Goal: Complete application form

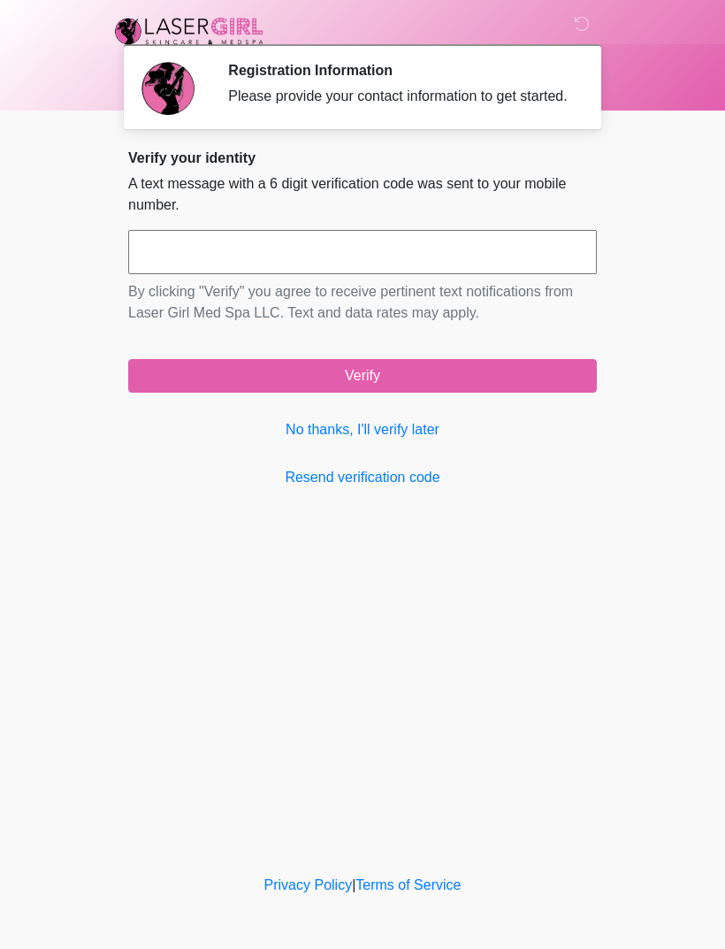
click at [516, 488] on link "Resend verification code" at bounding box center [362, 477] width 469 height 21
click at [499, 393] on button "Verify" at bounding box center [362, 376] width 469 height 34
click at [165, 274] on input "text" at bounding box center [362, 252] width 469 height 44
click at [387, 393] on button "Verify" at bounding box center [362, 376] width 469 height 34
click at [415, 393] on button "Verify" at bounding box center [362, 376] width 469 height 34
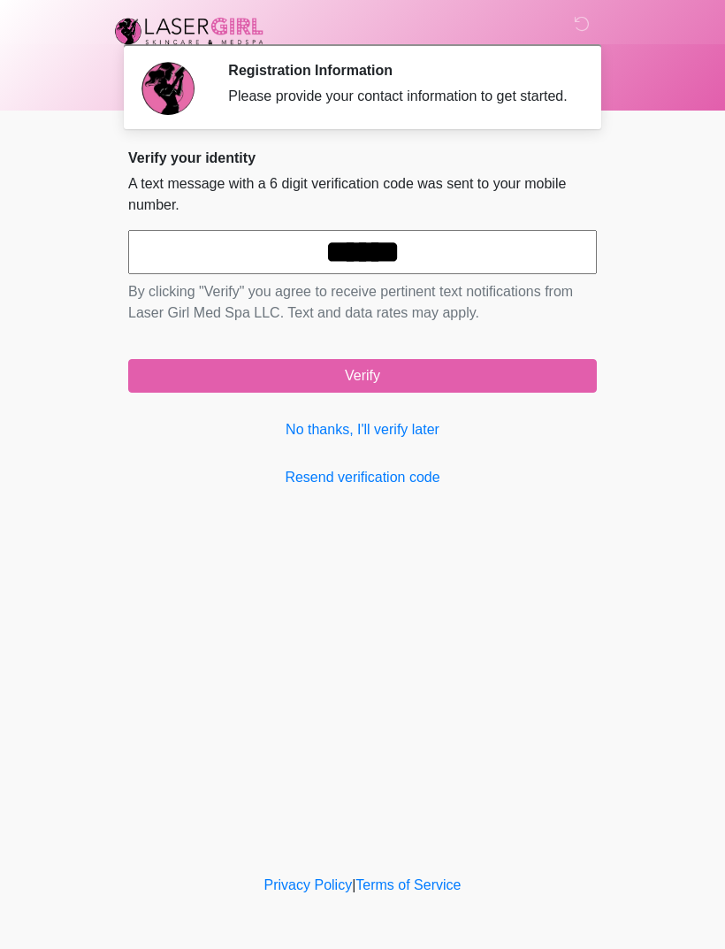
click at [516, 391] on button "Verify" at bounding box center [362, 376] width 469 height 34
click at [475, 274] on input "******" at bounding box center [362, 252] width 469 height 44
type input "*"
type input "******"
click at [547, 419] on div "Verify your identity A text message with a 6 digit verification code was sent t…" at bounding box center [362, 318] width 469 height 339
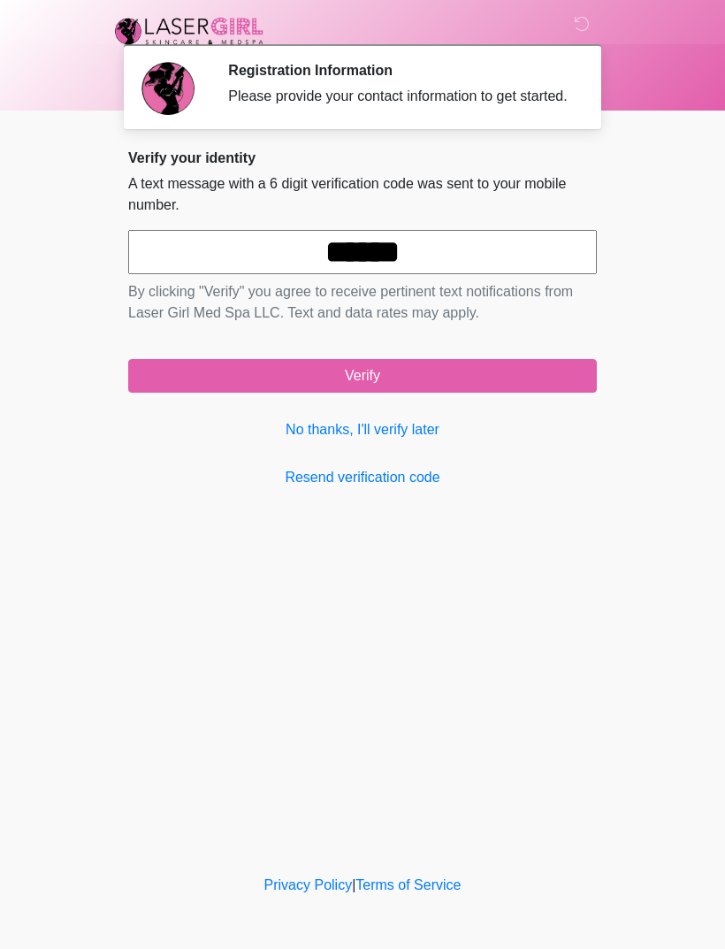
click at [462, 386] on button "Verify" at bounding box center [362, 376] width 469 height 34
click at [414, 440] on link "No thanks, I'll verify later" at bounding box center [362, 429] width 469 height 21
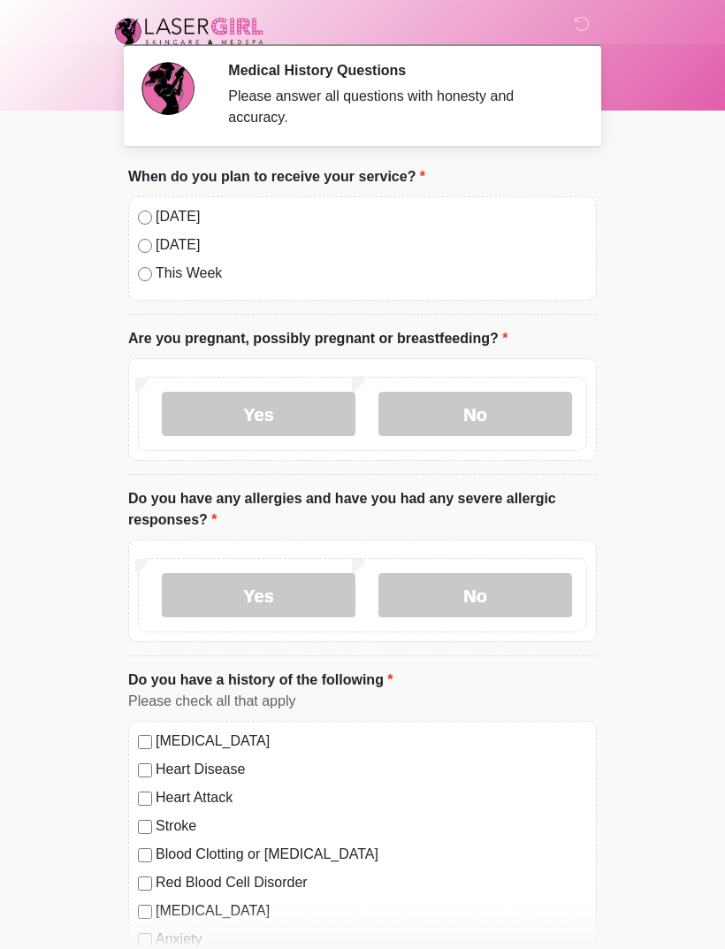
click at [510, 394] on label "No" at bounding box center [475, 414] width 194 height 44
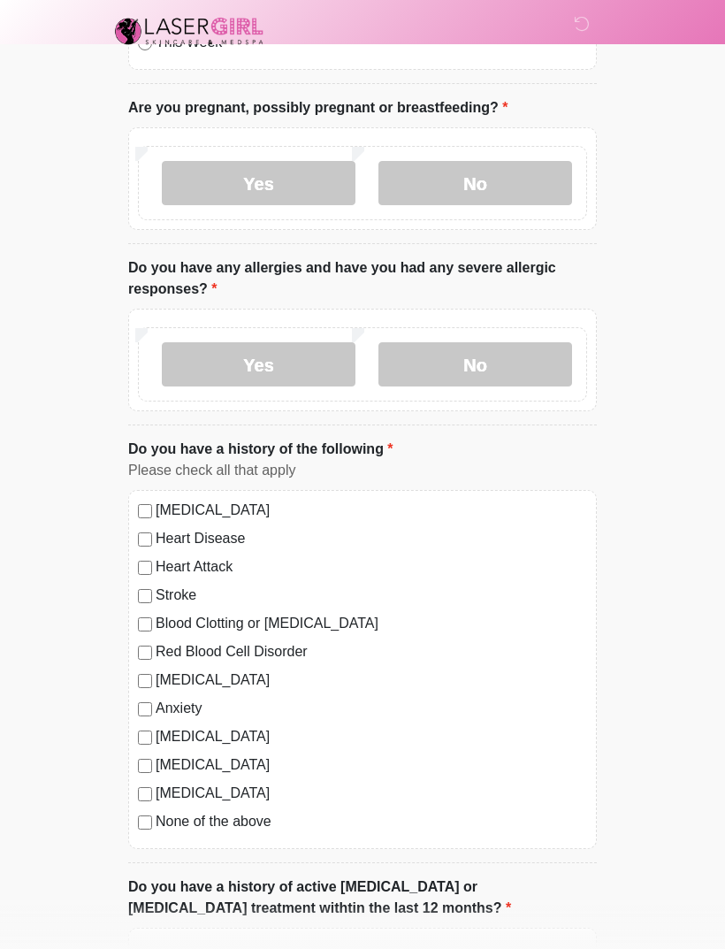
scroll to position [319, 0]
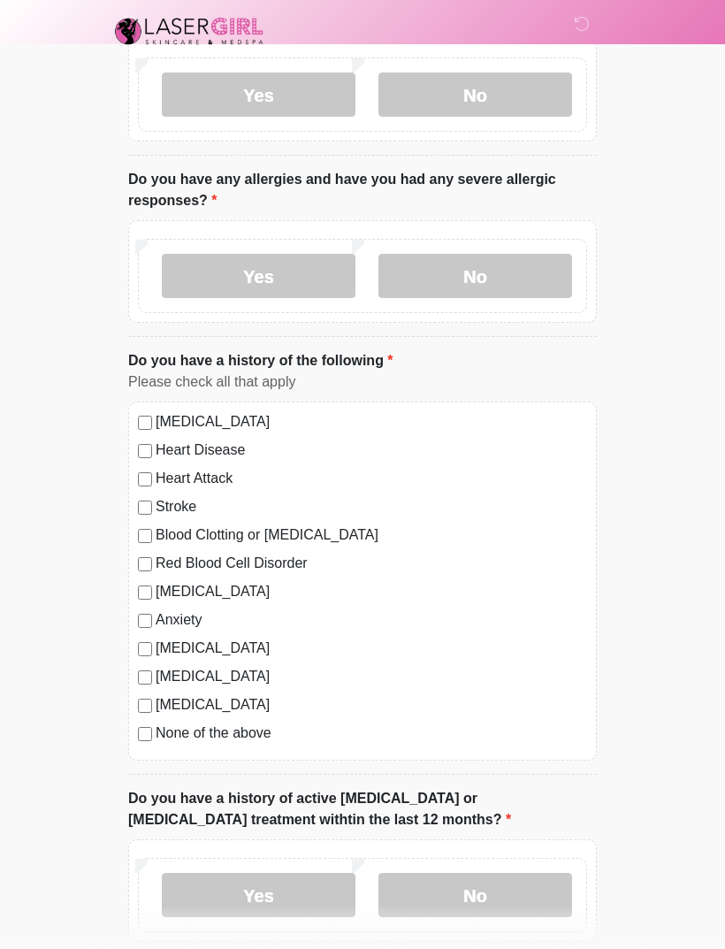
click at [517, 278] on label "No" at bounding box center [475, 276] width 194 height 44
click at [164, 737] on label "None of the above" at bounding box center [372, 732] width 432 height 21
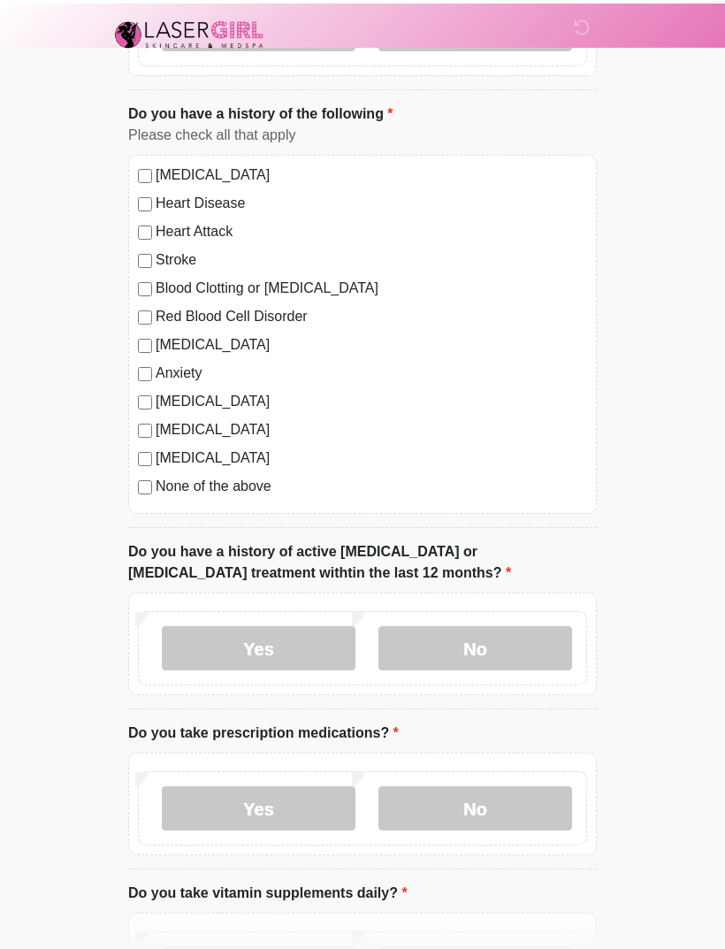
click at [493, 667] on label "No" at bounding box center [475, 645] width 194 height 44
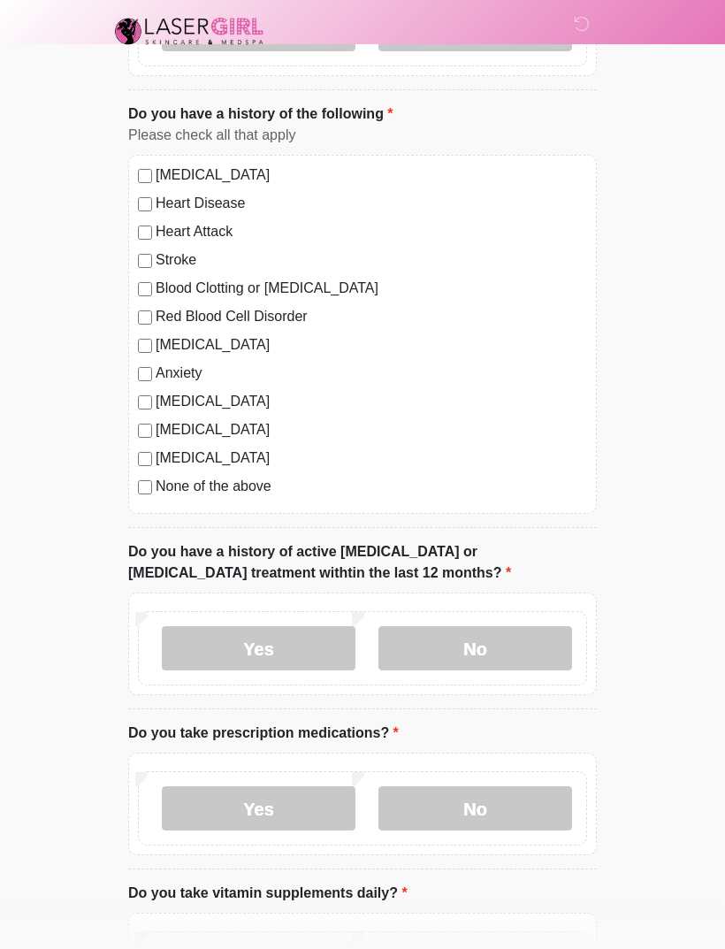
click at [490, 792] on label "No" at bounding box center [475, 808] width 194 height 44
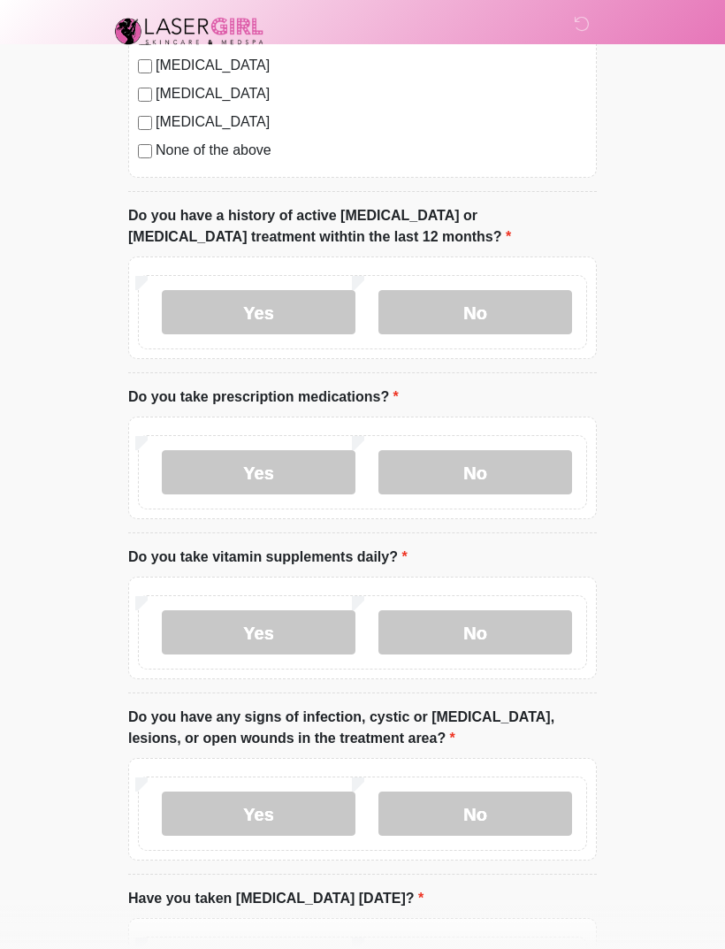
scroll to position [903, 0]
click at [523, 646] on label "No" at bounding box center [475, 631] width 194 height 44
click at [507, 791] on label "No" at bounding box center [475, 813] width 194 height 44
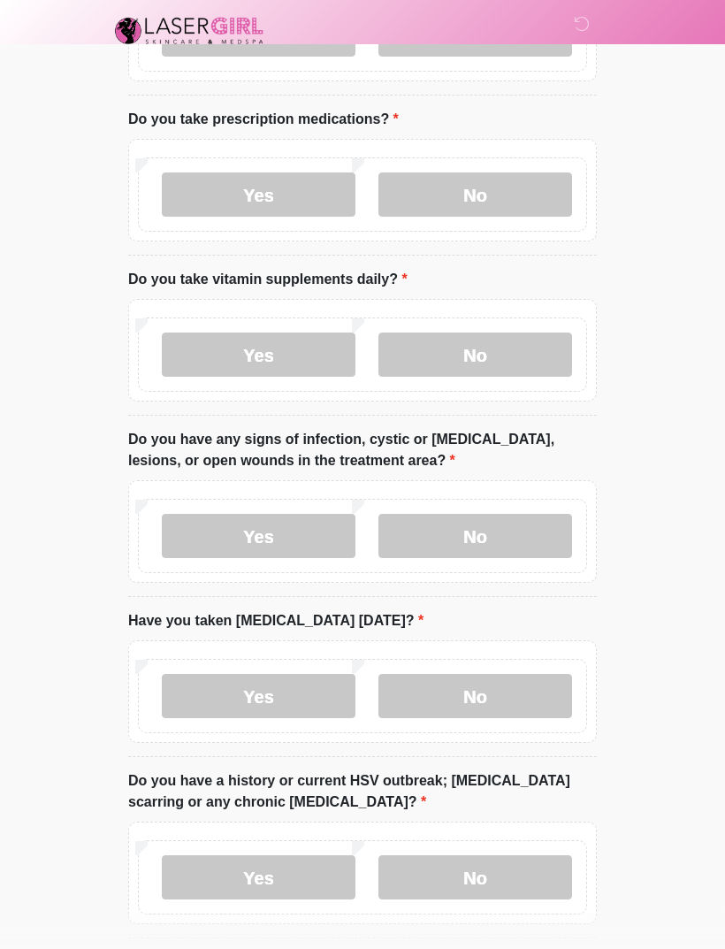
scroll to position [1180, 0]
click at [510, 676] on label "No" at bounding box center [475, 696] width 194 height 44
click at [513, 844] on div "Yes No" at bounding box center [362, 877] width 449 height 74
click at [310, 344] on label "Yes" at bounding box center [259, 354] width 194 height 44
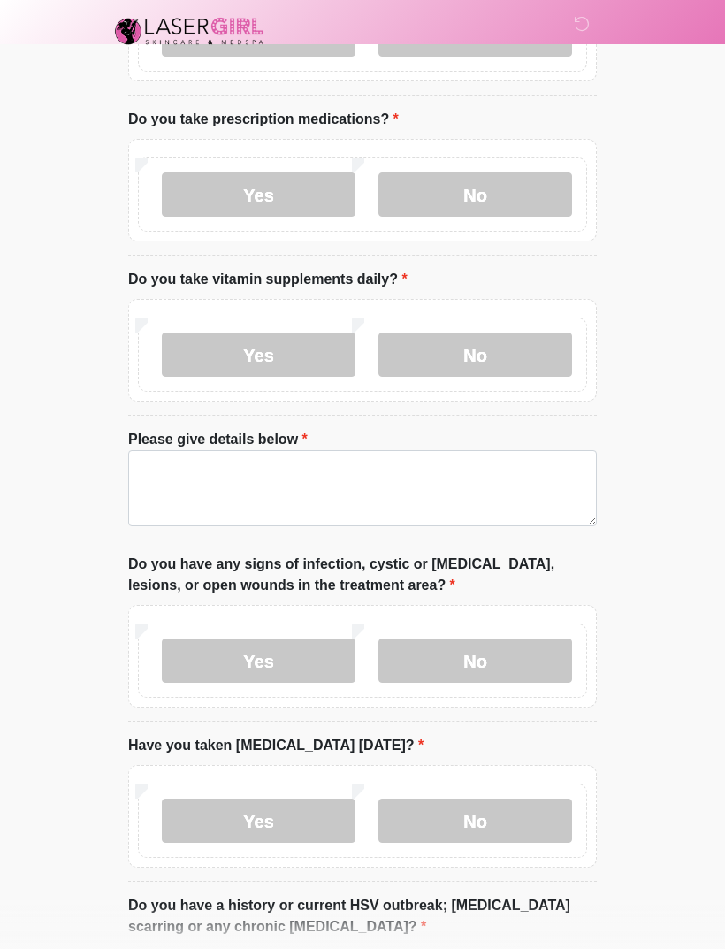
click at [297, 197] on label "Yes" at bounding box center [259, 194] width 194 height 44
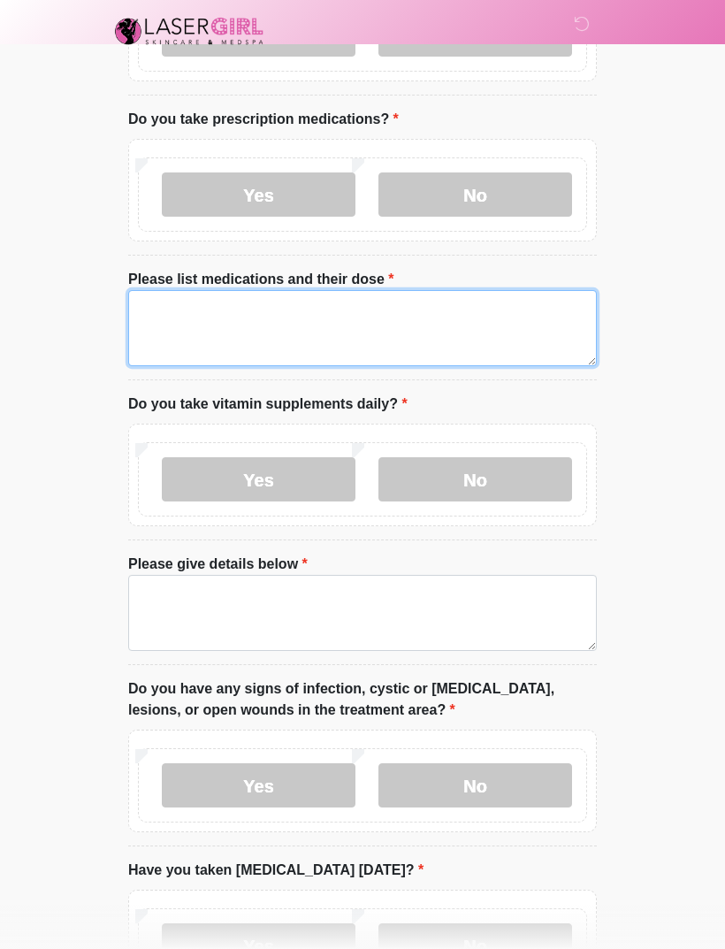
click at [256, 324] on textarea "Please list medications and their dose" at bounding box center [362, 328] width 469 height 76
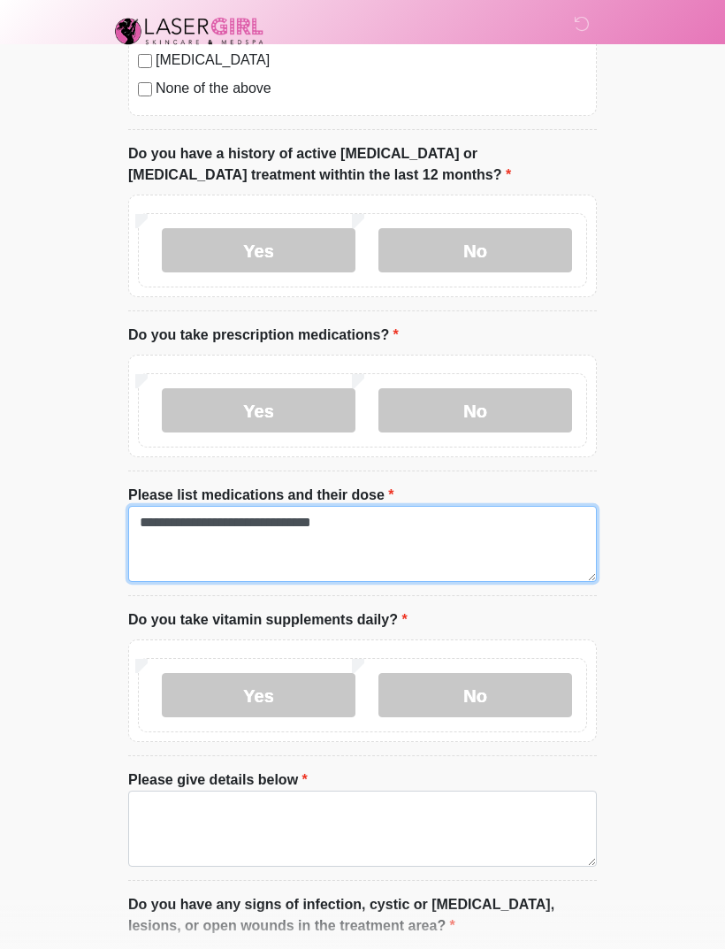
scroll to position [958, 0]
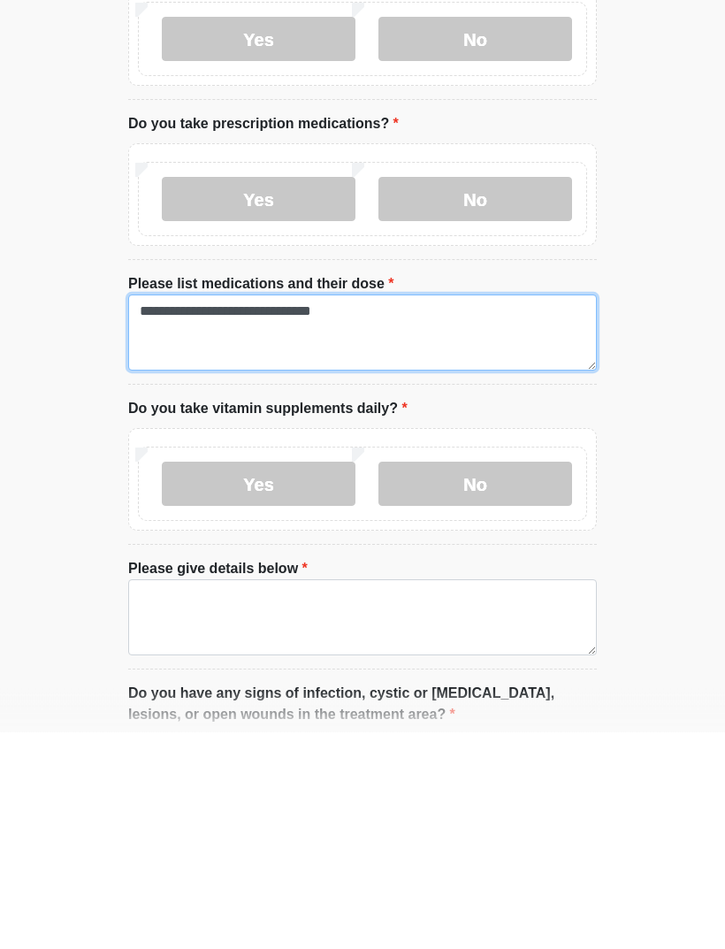
type textarea "**********"
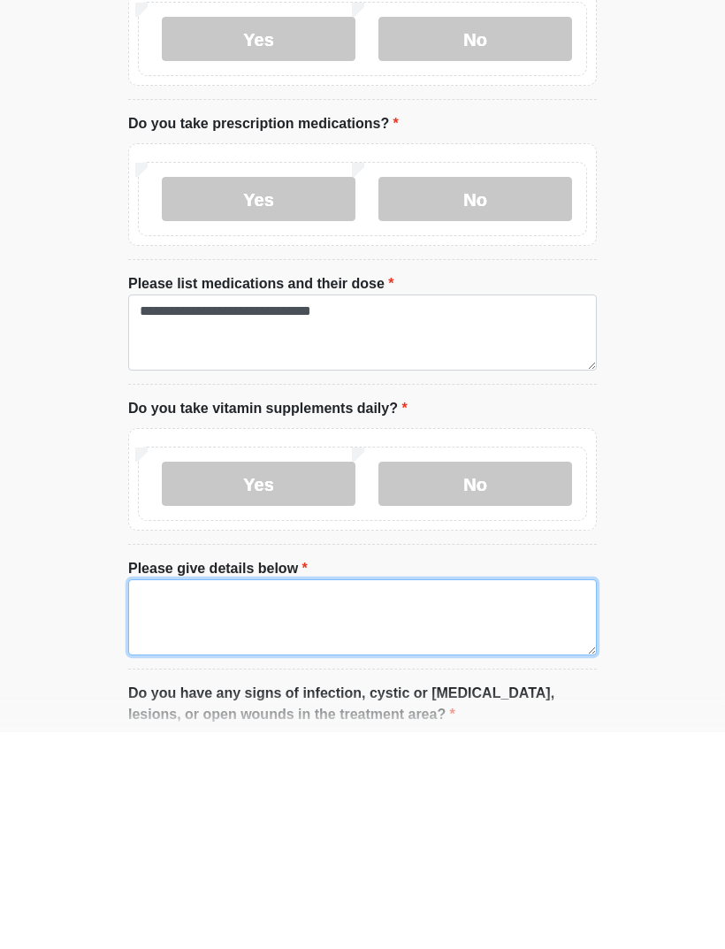
click at [311, 797] on textarea "Please give details below" at bounding box center [362, 835] width 469 height 76
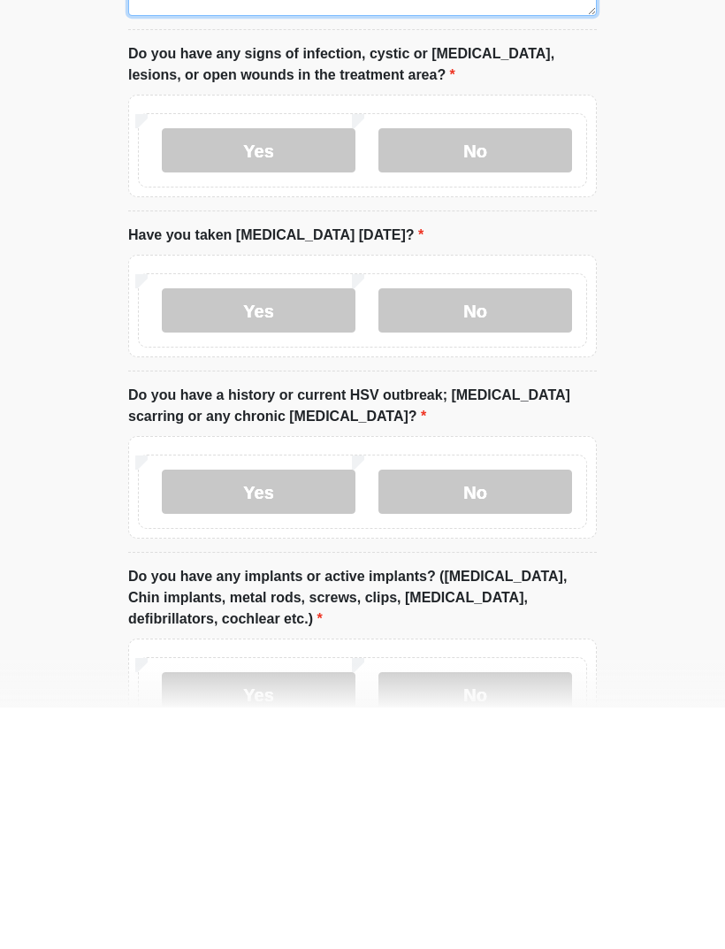
type textarea "**********"
click at [522, 711] on label "No" at bounding box center [475, 733] width 194 height 44
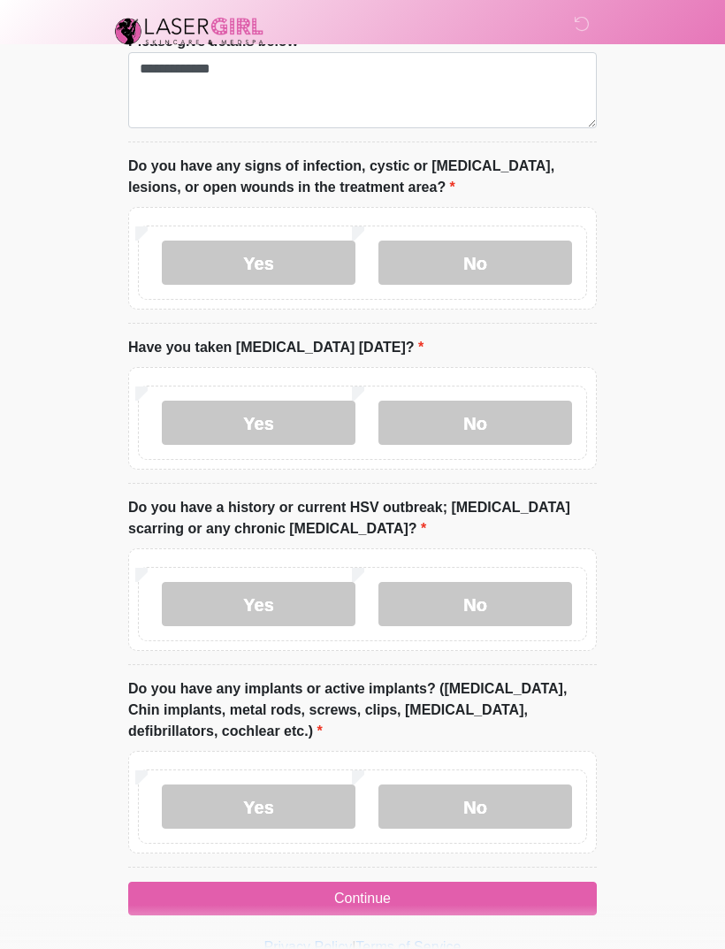
click at [493, 801] on label "No" at bounding box center [475, 806] width 194 height 44
click at [436, 892] on button "Continue" at bounding box center [362, 899] width 469 height 34
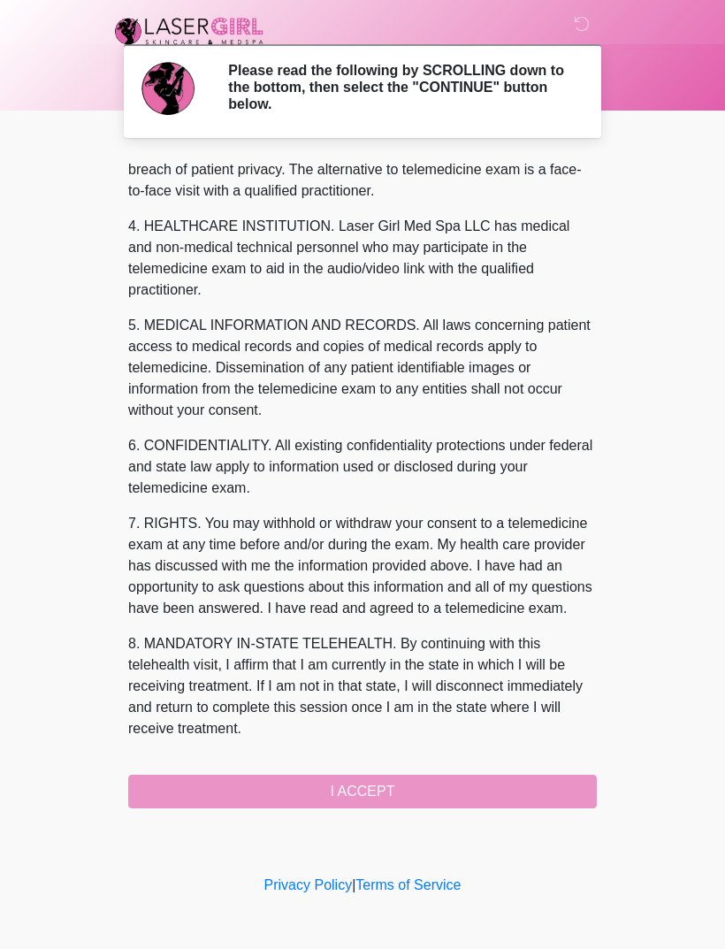
scroll to position [473, 0]
click at [425, 792] on button "I ACCEPT" at bounding box center [362, 792] width 469 height 34
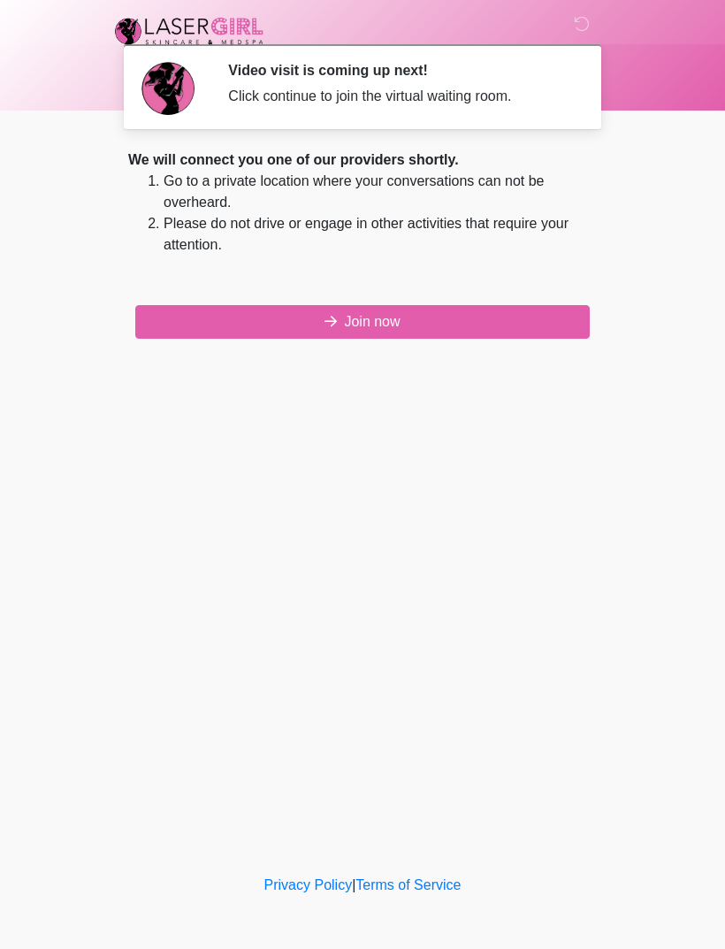
click at [506, 322] on button "Join now" at bounding box center [362, 322] width 455 height 34
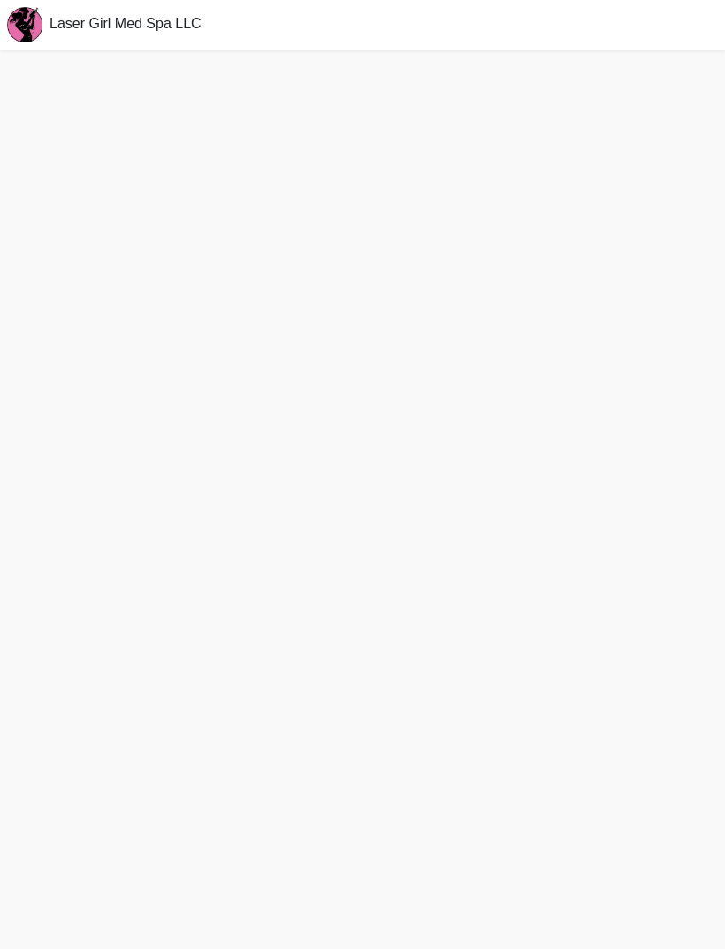
click at [337, 2] on div "Laser Girl Med Spa LLC" at bounding box center [362, 25] width 725 height 50
